Goal: Information Seeking & Learning: Learn about a topic

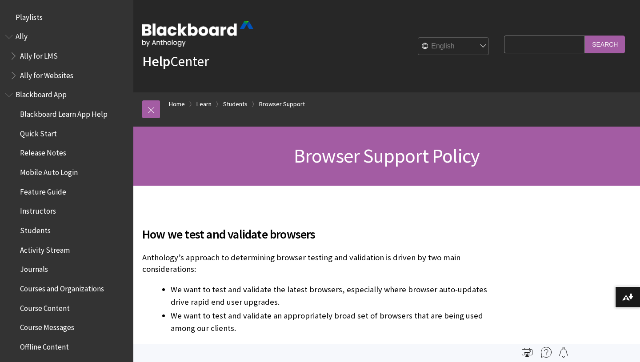
scroll to position [973, 0]
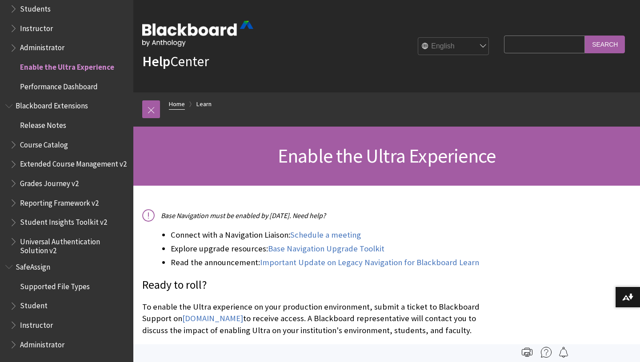
click at [171, 101] on link "Home" at bounding box center [177, 104] width 16 height 11
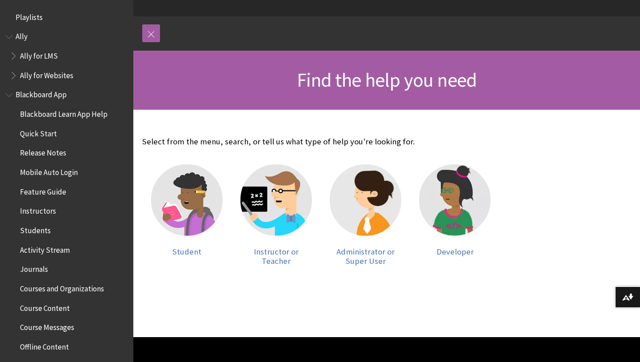
scroll to position [76, 0]
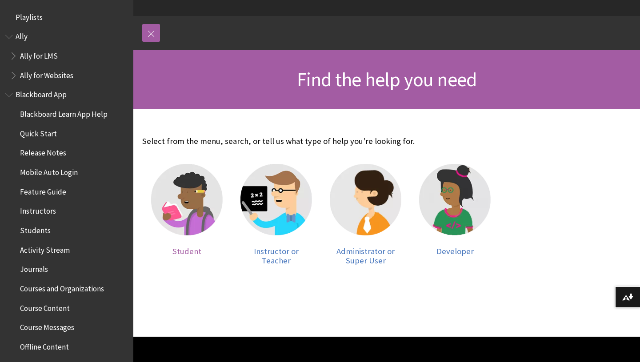
click at [213, 186] on img at bounding box center [187, 200] width 72 height 72
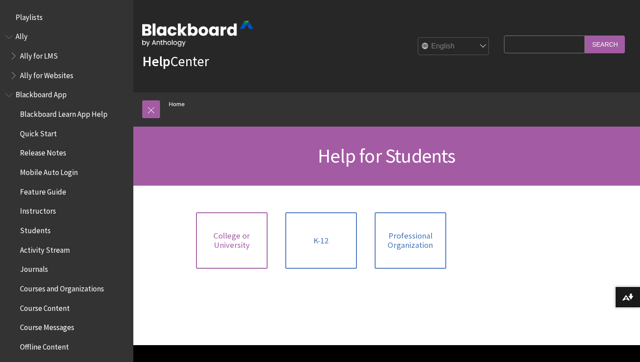
click at [226, 231] on span "College or University" at bounding box center [231, 240] width 61 height 19
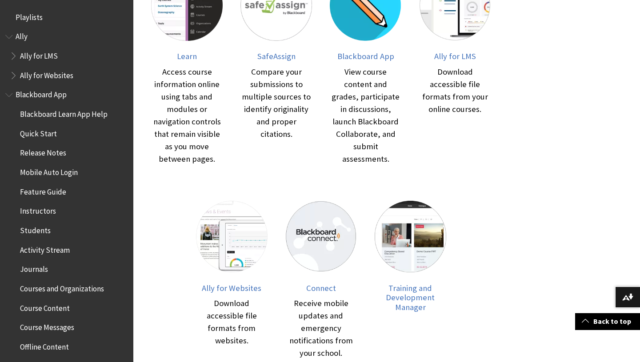
scroll to position [252, 0]
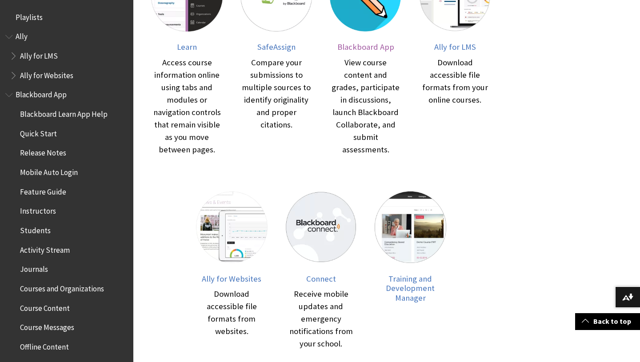
click at [355, 50] on span "Blackboard App" at bounding box center [365, 47] width 57 height 10
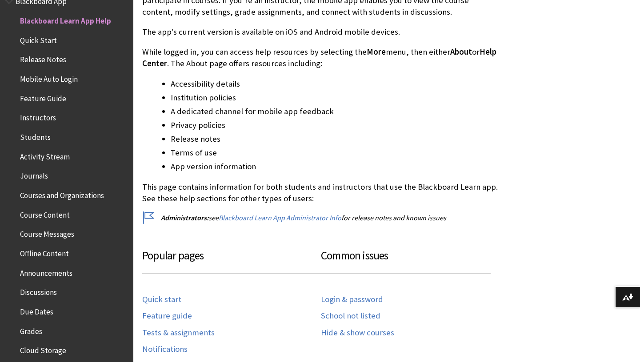
scroll to position [243, 0]
